Goal: Information Seeking & Learning: Learn about a topic

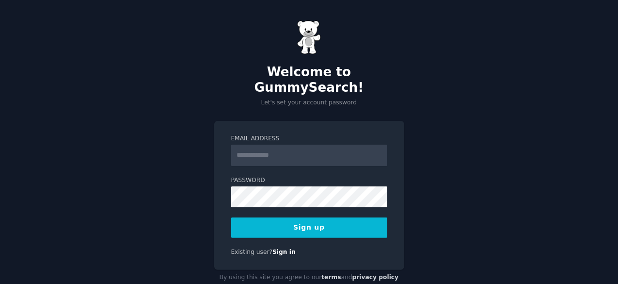
click at [248, 145] on input "Email Address" at bounding box center [309, 155] width 156 height 21
type input "**********"
click at [317, 217] on button "Sign up" at bounding box center [309, 227] width 156 height 20
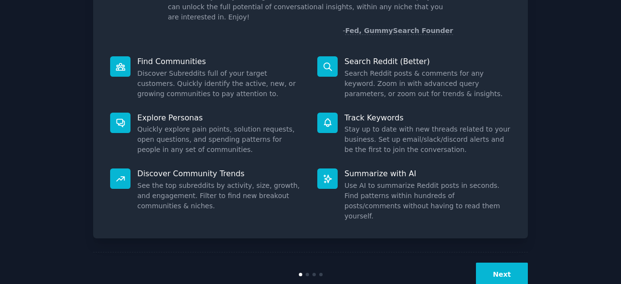
scroll to position [91, 0]
click at [508, 262] on button "Next" at bounding box center [502, 274] width 52 height 24
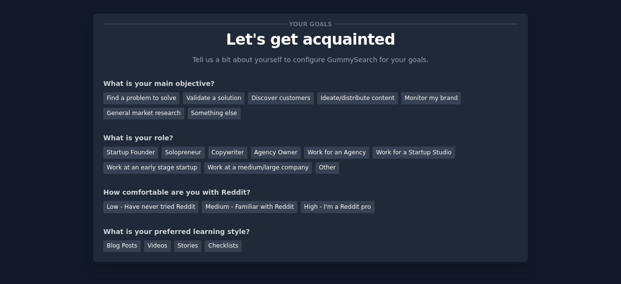
scroll to position [2, 0]
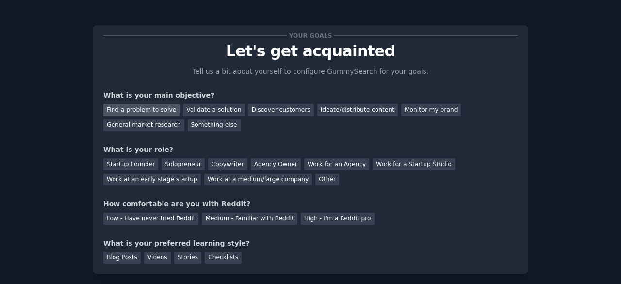
click at [154, 107] on div "Find a problem to solve" at bounding box center [141, 110] width 76 height 12
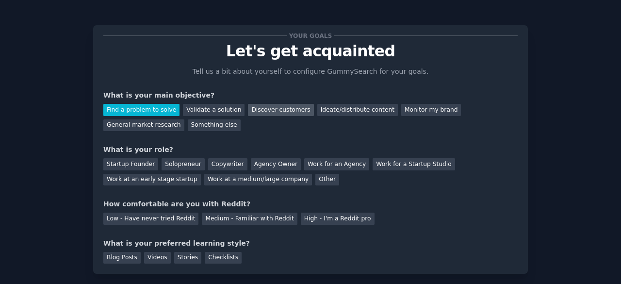
click at [255, 112] on div "Discover customers" at bounding box center [280, 110] width 65 height 12
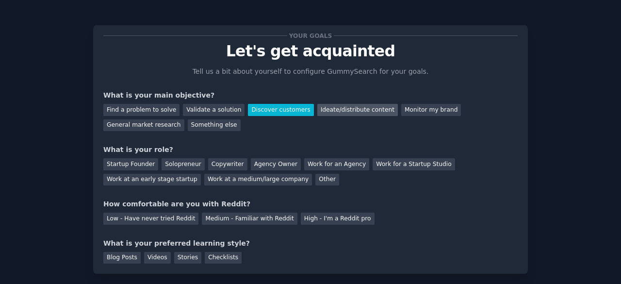
click at [332, 113] on div "Ideate/distribute content" at bounding box center [357, 110] width 81 height 12
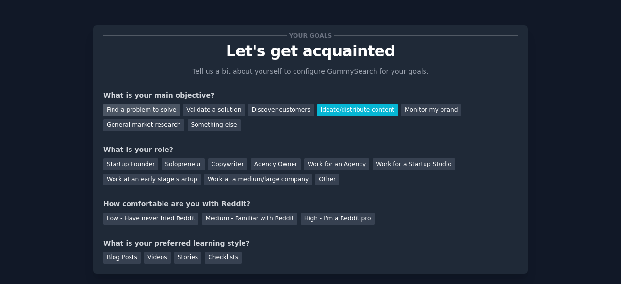
click at [150, 112] on div "Find a problem to solve" at bounding box center [141, 110] width 76 height 12
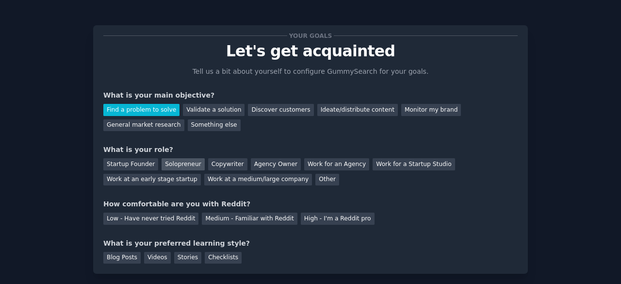
click at [182, 163] on div "Solopreneur" at bounding box center [183, 164] width 43 height 12
click at [141, 163] on div "Startup Founder" at bounding box center [130, 164] width 55 height 12
click at [170, 164] on div "Solopreneur" at bounding box center [183, 164] width 43 height 12
click at [150, 220] on div "Low - Have never tried Reddit" at bounding box center [150, 218] width 95 height 12
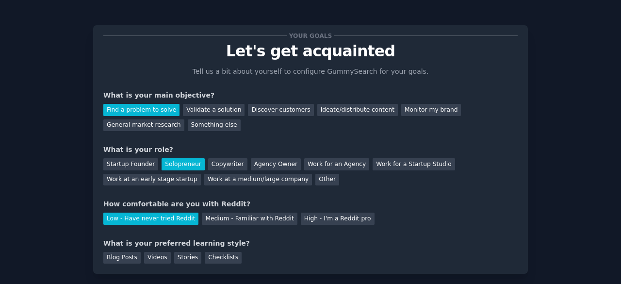
drag, startPoint x: 620, startPoint y: 151, endPoint x: 351, endPoint y: 260, distance: 290.5
click at [351, 260] on div "Blog Posts Videos Stories Checklists" at bounding box center [310, 256] width 414 height 16
drag, startPoint x: 210, startPoint y: 259, endPoint x: 181, endPoint y: 257, distance: 28.3
click at [181, 257] on div "Stories" at bounding box center [187, 258] width 27 height 12
click at [208, 257] on div "Checklists" at bounding box center [223, 258] width 37 height 12
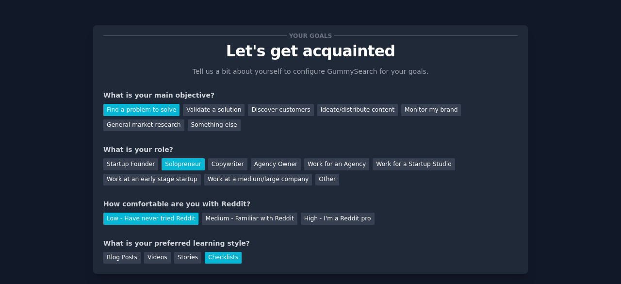
drag, startPoint x: 620, startPoint y: 75, endPoint x: 586, endPoint y: 27, distance: 59.1
click at [586, 27] on div "Your goals Let's get acquainted Tell us a bit about yourself to configure Gummy…" at bounding box center [311, 172] width 594 height 320
drag, startPoint x: 618, startPoint y: 51, endPoint x: 620, endPoint y: 70, distance: 19.1
drag, startPoint x: 620, startPoint y: 70, endPoint x: 419, endPoint y: 230, distance: 257.2
click at [419, 230] on div "Your goals Let's get acquainted Tell us a bit about yourself to configure Gummy…" at bounding box center [310, 149] width 414 height 228
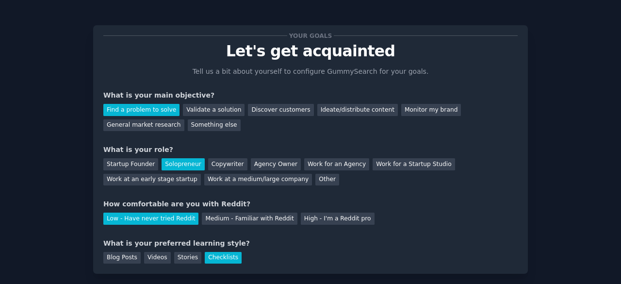
drag, startPoint x: 620, startPoint y: 165, endPoint x: 566, endPoint y: 44, distance: 133.1
click at [566, 44] on div "Your goals Let's get acquainted Tell us a bit about yourself to configure Gummy…" at bounding box center [311, 172] width 594 height 320
drag, startPoint x: 619, startPoint y: 87, endPoint x: 589, endPoint y: 40, distance: 55.4
click at [589, 40] on div "Your goals Let's get acquainted Tell us a bit about yourself to configure Gummy…" at bounding box center [311, 172] width 594 height 320
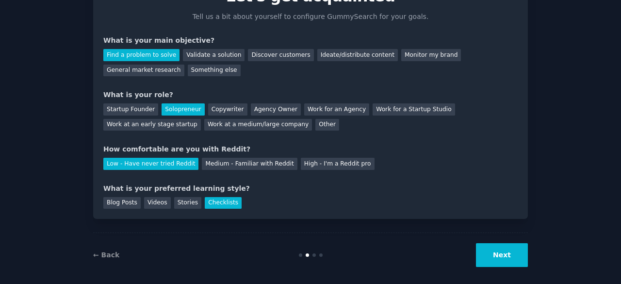
scroll to position [63, 0]
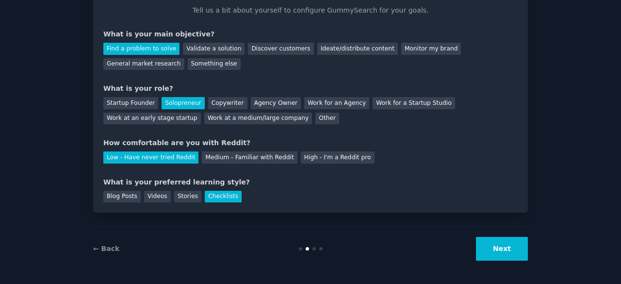
click at [498, 249] on button "Next" at bounding box center [502, 249] width 52 height 24
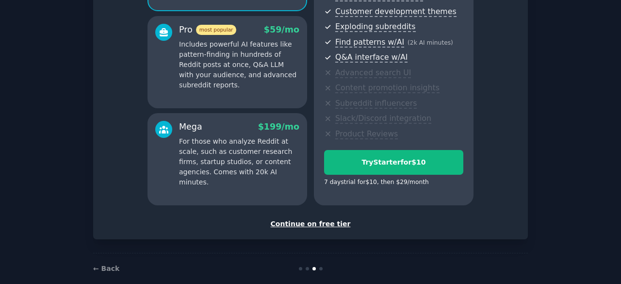
scroll to position [168, 0]
click at [304, 223] on div "Continue on free tier" at bounding box center [310, 223] width 414 height 10
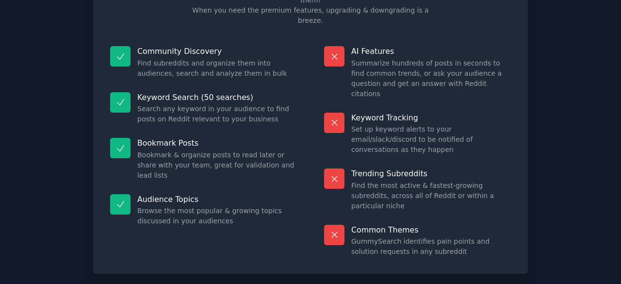
scroll to position [83, 0]
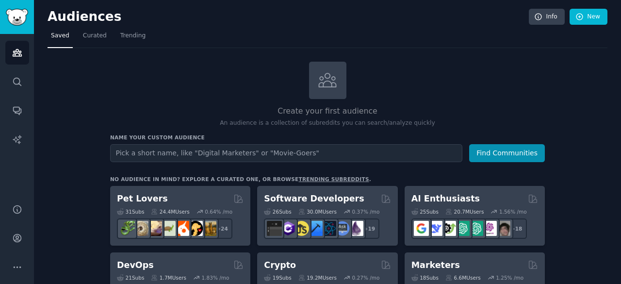
drag, startPoint x: 618, startPoint y: 64, endPoint x: 620, endPoint y: 87, distance: 23.4
drag, startPoint x: 619, startPoint y: 53, endPoint x: 441, endPoint y: 68, distance: 179.2
click at [441, 68] on div "Create your first audience An audience is a collection of subreddits you can se…" at bounding box center [327, 95] width 435 height 66
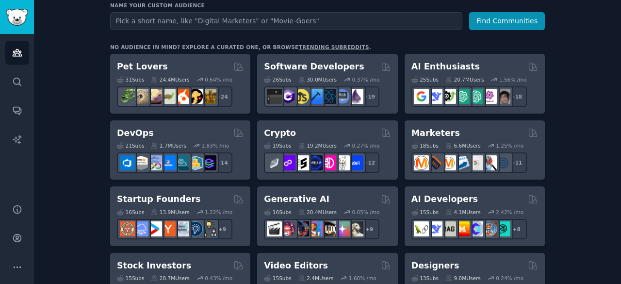
scroll to position [127, 0]
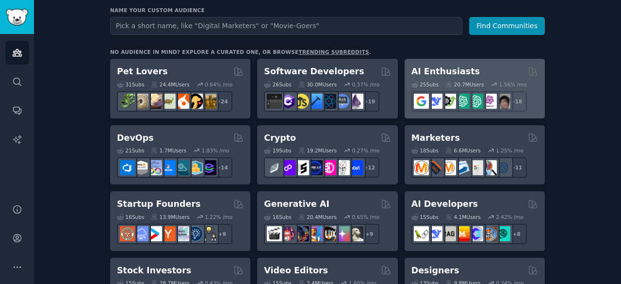
click at [462, 66] on h2 "AI Enthusiasts" at bounding box center [445, 71] width 68 height 12
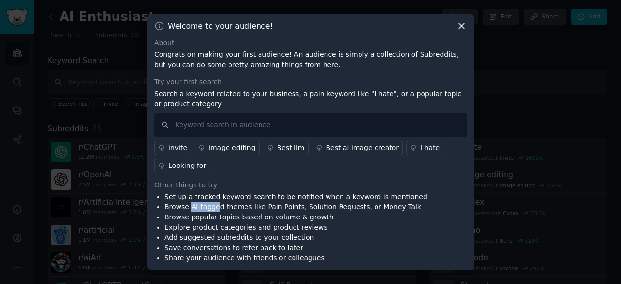
drag, startPoint x: 188, startPoint y: 208, endPoint x: 216, endPoint y: 209, distance: 27.7
click at [216, 209] on li "Browse AI-tagged themes like Pain Points, Solution Requests, or Money Talk" at bounding box center [295, 207] width 263 height 10
click at [188, 126] on input "text" at bounding box center [310, 125] width 312 height 25
type input "pain points"
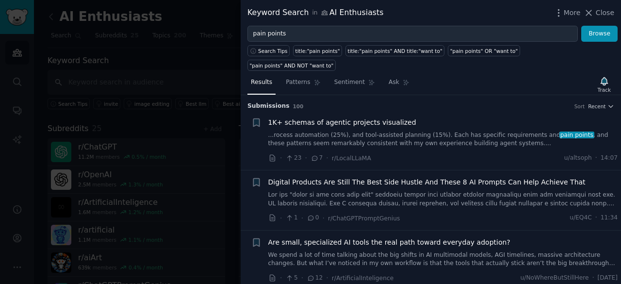
click at [428, 177] on span "Digital Products Are Still The Best Side Hustle And These 8 AI Prompts Can Help…" at bounding box center [426, 182] width 317 height 10
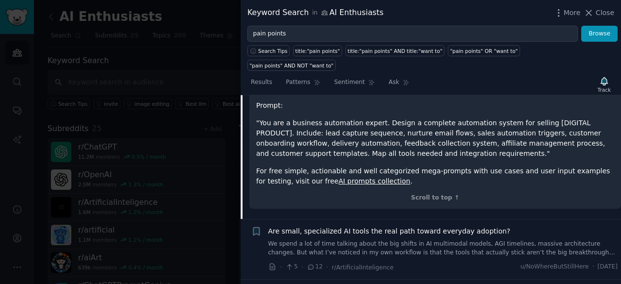
scroll to position [851, 0]
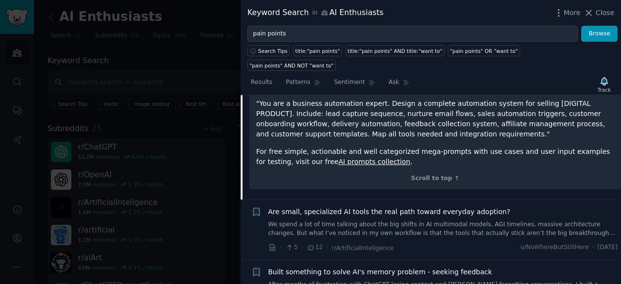
click at [488, 220] on link "We spend a lot of time talking about the big shifts in AI multimodal models, AG…" at bounding box center [443, 228] width 350 height 17
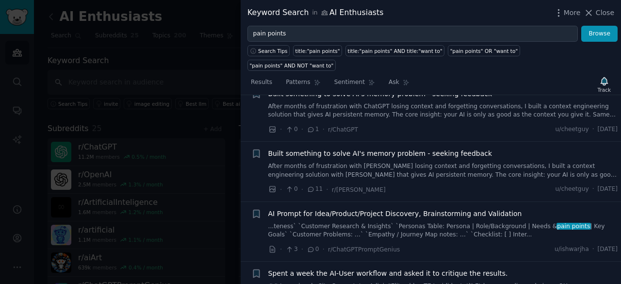
scroll to position [445, 0]
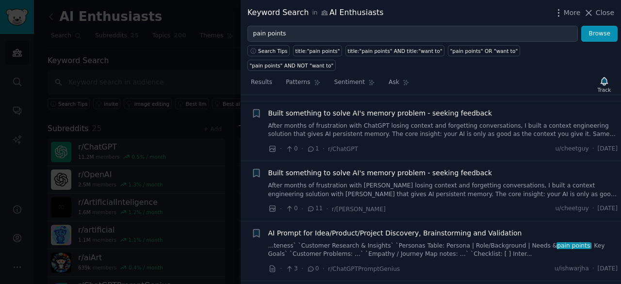
click at [423, 228] on span "AI Prompt for Idea/Product/Project Discovery, Brainstorming and Validation" at bounding box center [395, 233] width 254 height 10
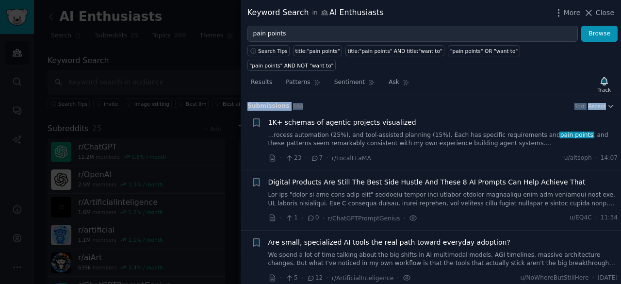
drag, startPoint x: 618, startPoint y: 82, endPoint x: 618, endPoint y: 71, distance: 11.2
click at [618, 71] on div "Results Patterns Sentiment Ask Track Submission s 100 Sort Recent + 1K+ schemas…" at bounding box center [431, 177] width 380 height 213
drag, startPoint x: 618, startPoint y: 84, endPoint x: 619, endPoint y: 96, distance: 11.7
click at [619, 96] on div "Submission s 100 Sort Recent + 1K+ schemas of agentic projects visualized ...ro…" at bounding box center [431, 189] width 380 height 189
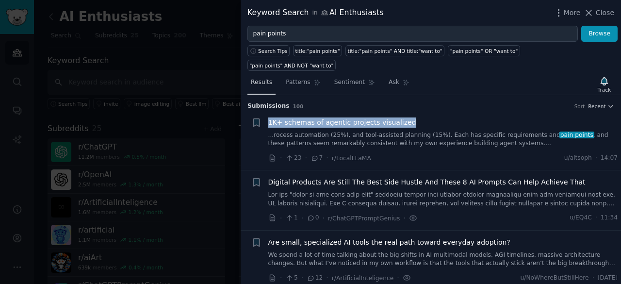
click at [263, 78] on span "Results" at bounding box center [261, 82] width 21 height 9
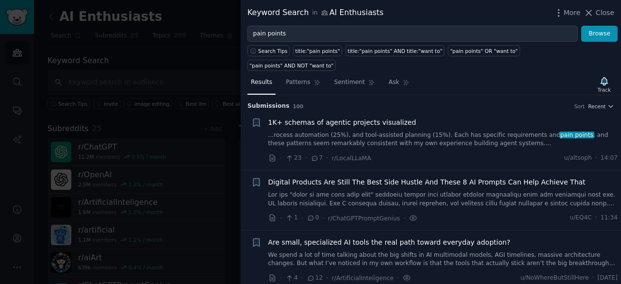
click at [418, 177] on span "Digital Products Are Still The Best Side Hustle And These 8 AI Prompts Can Help…" at bounding box center [426, 182] width 317 height 10
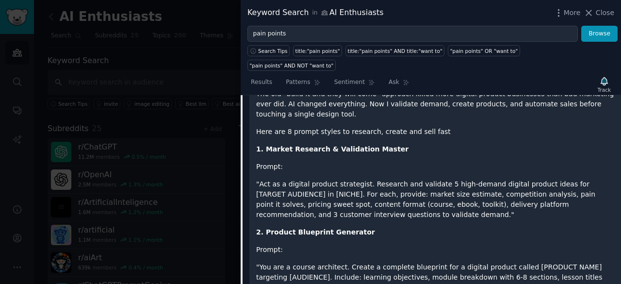
scroll to position [191, 0]
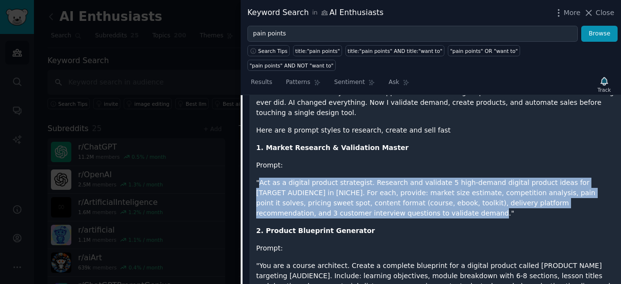
drag, startPoint x: 260, startPoint y: 158, endPoint x: 306, endPoint y: 188, distance: 54.9
click at [306, 188] on p ""Act as a digital product strategist. Research and validate 5 high-demand digit…" at bounding box center [435, 198] width 358 height 41
copy p "Act as a digital product strategist. Research and validate 5 high-demand digita…"
